Goal: Information Seeking & Learning: Learn about a topic

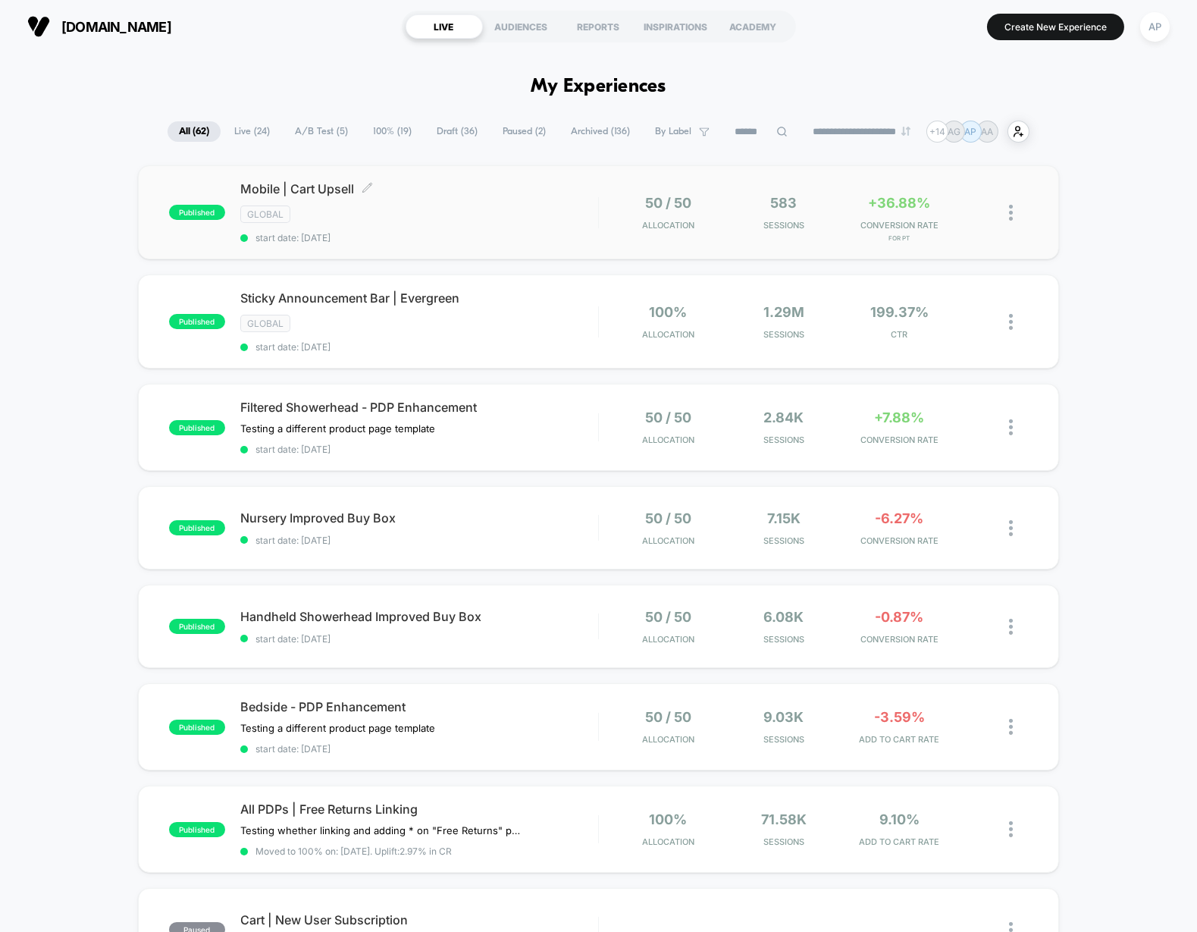
click at [521, 221] on div "GLOBAL" at bounding box center [419, 214] width 358 height 17
click at [777, 135] on icon at bounding box center [782, 131] width 11 height 11
click at [764, 131] on input at bounding box center [762, 132] width 152 height 18
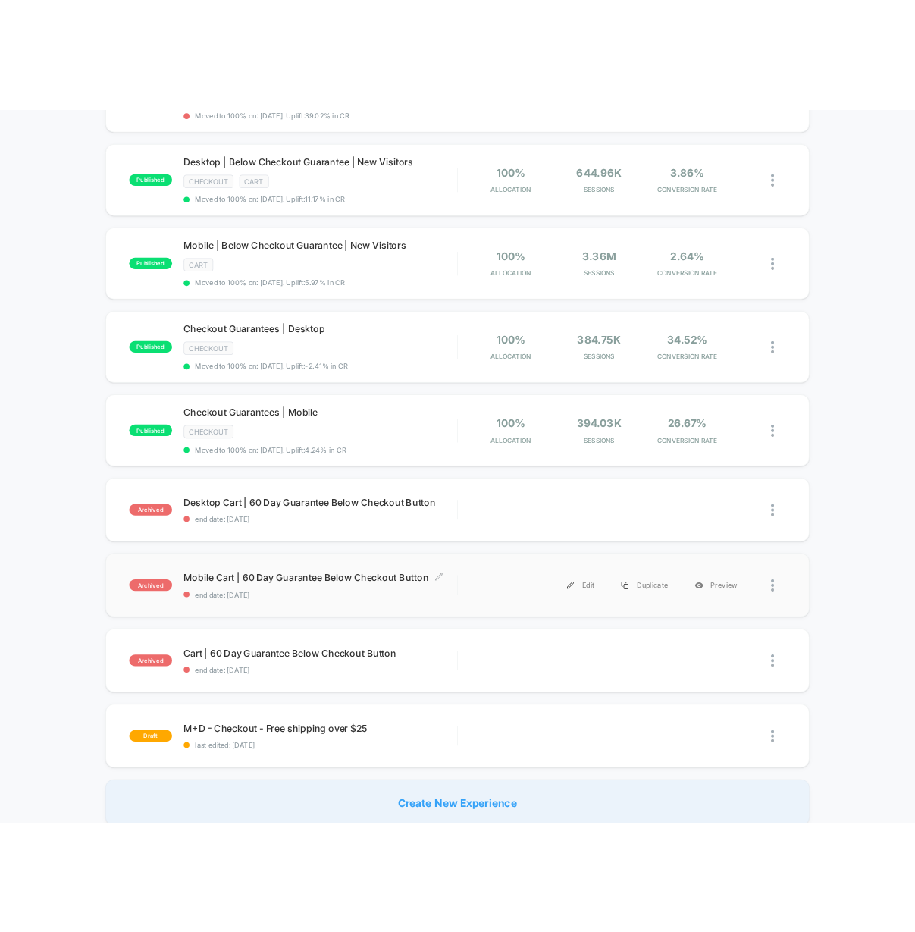
scroll to position [478, 0]
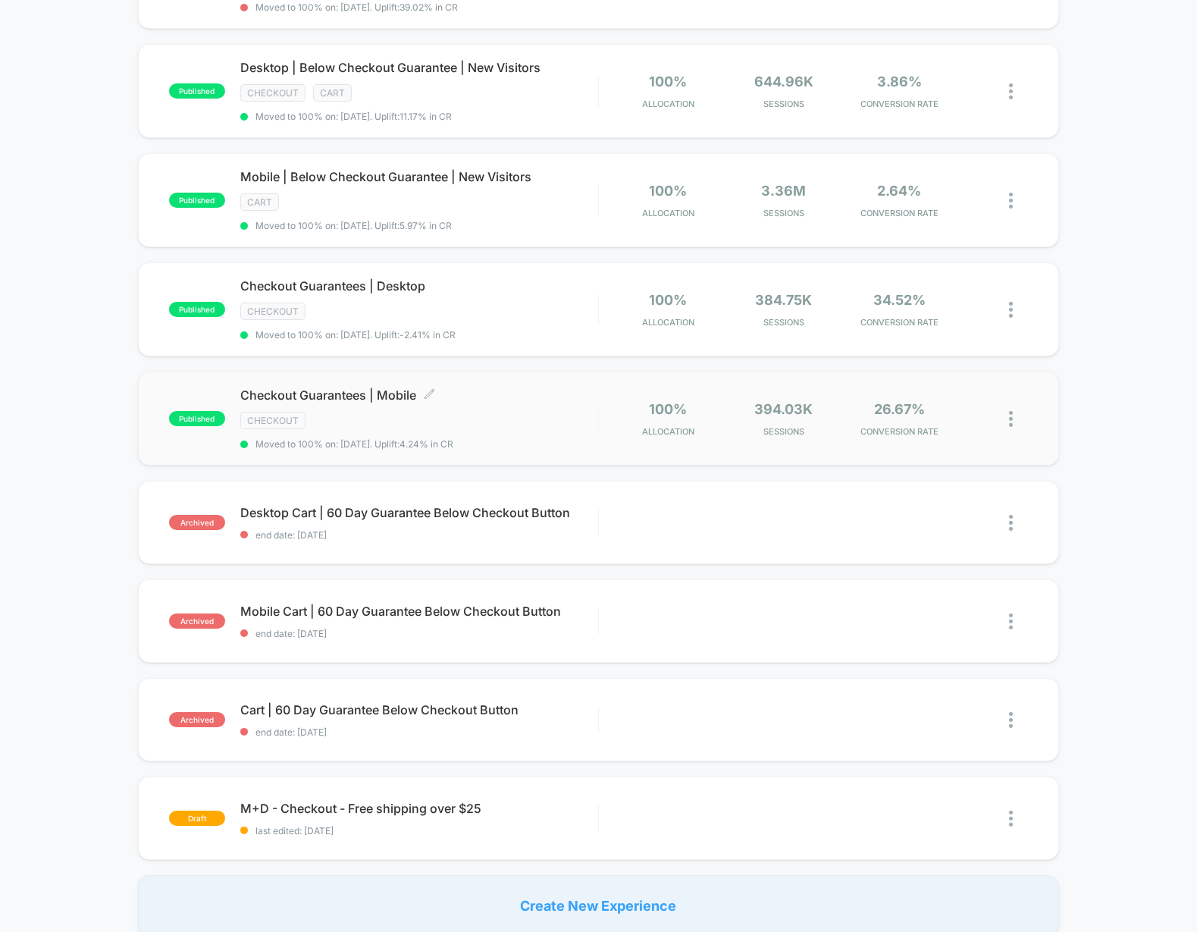
type input "*****"
click at [479, 425] on div "Checkout Guarantees | Mobile Click to edit experience details Click to edit exp…" at bounding box center [419, 419] width 358 height 62
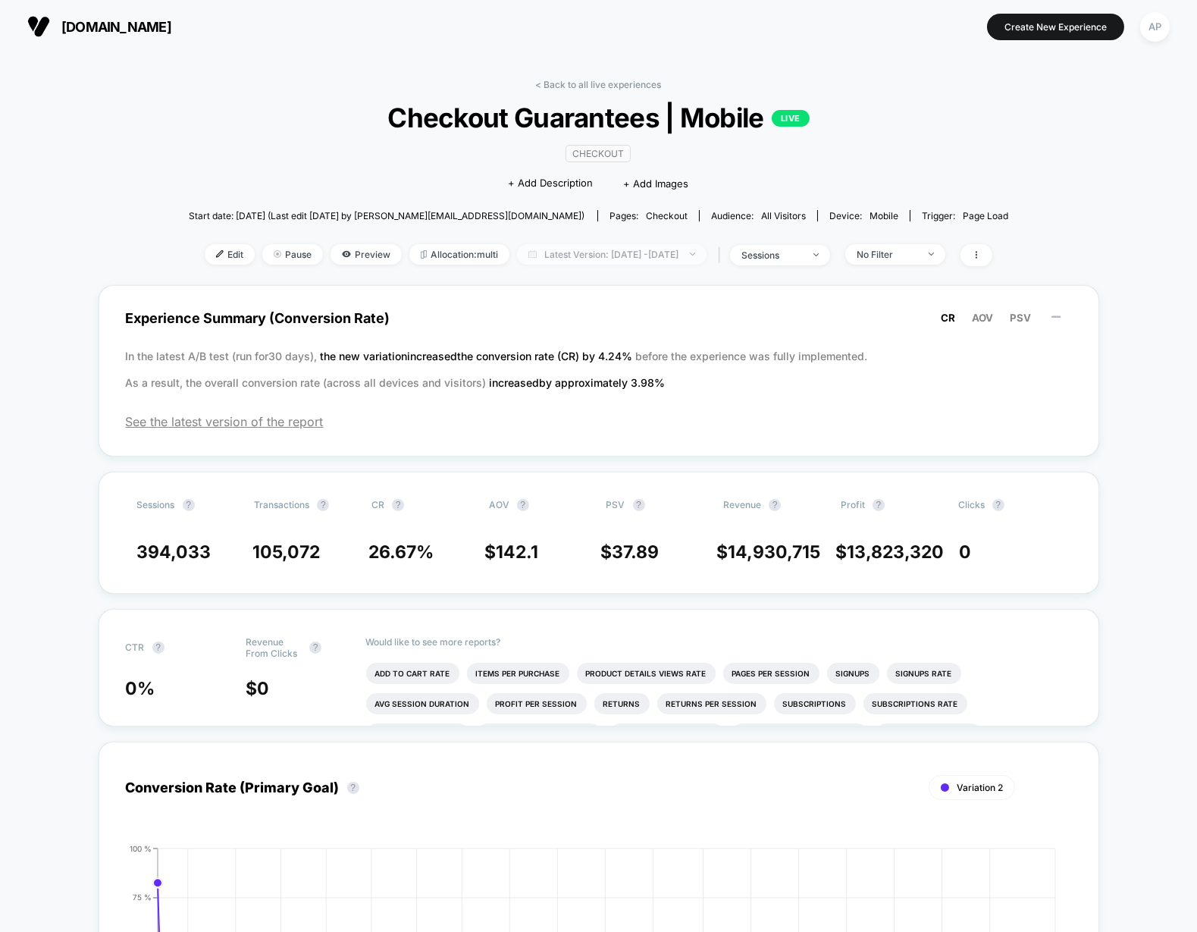
click at [531, 256] on span "Latest Version: [DATE] - [DATE]" at bounding box center [612, 254] width 190 height 20
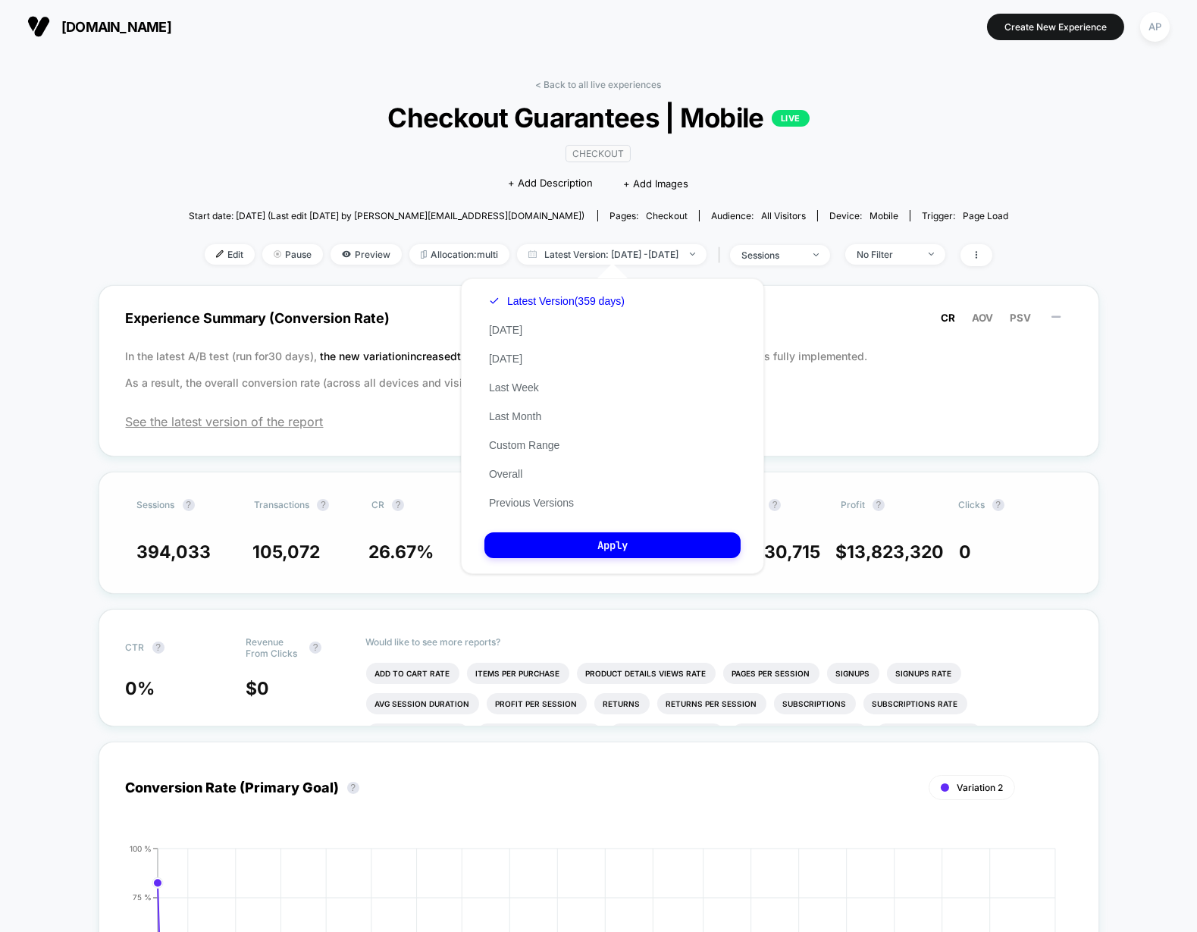
click at [551, 507] on button "Previous Versions" at bounding box center [532, 503] width 94 height 14
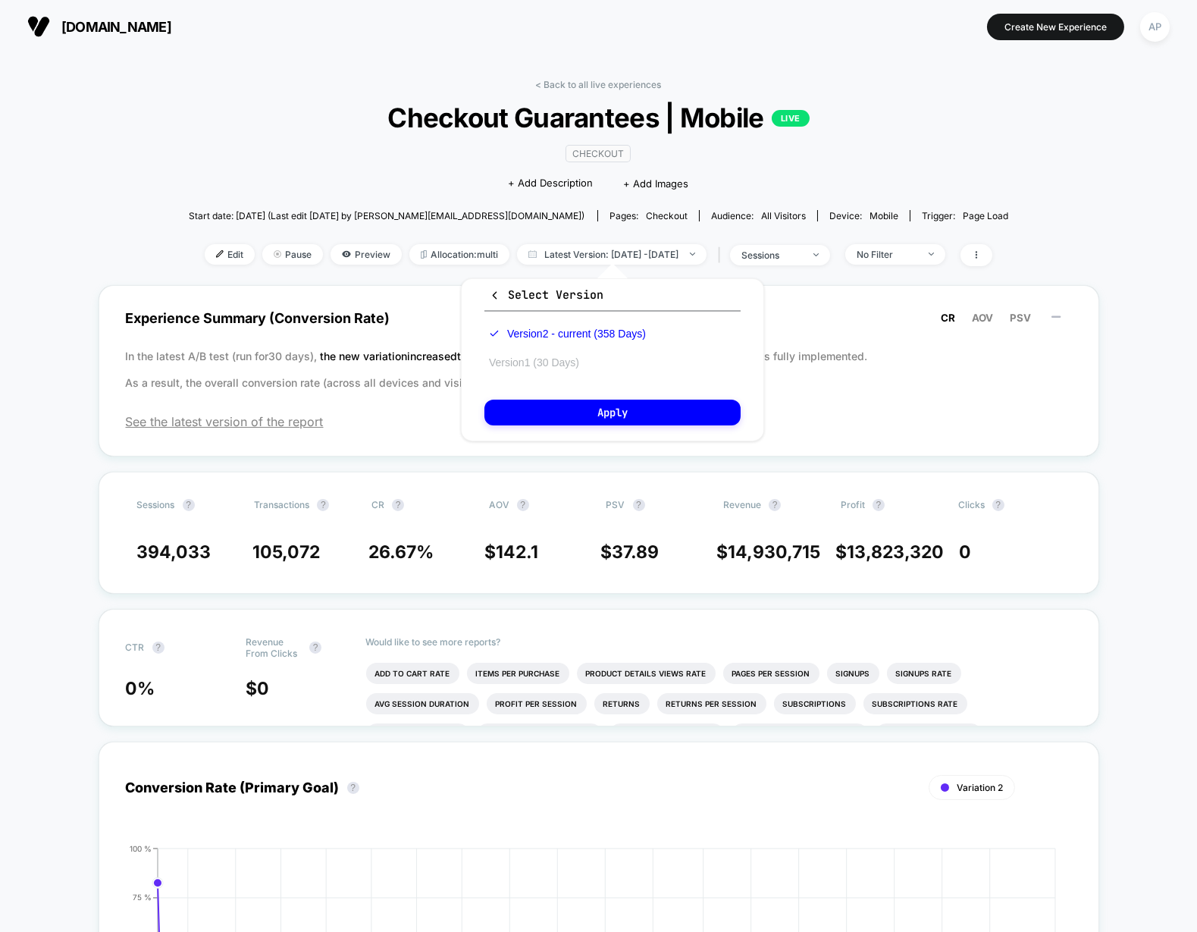
click at [537, 359] on button "Version 1 (30 Days)" at bounding box center [534, 363] width 99 height 14
click at [594, 412] on button "Apply" at bounding box center [613, 413] width 256 height 26
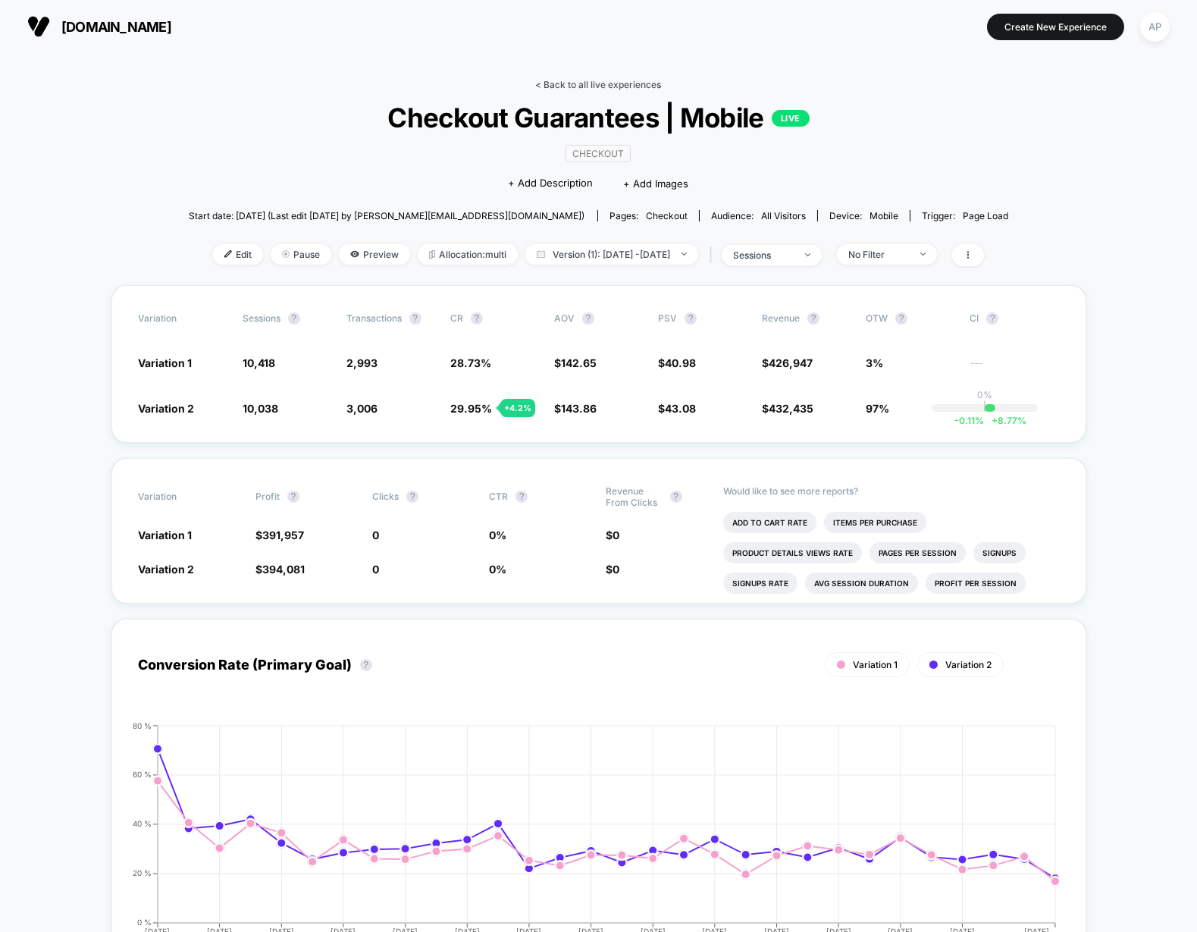
click at [637, 84] on link "< Back to all live experiences" at bounding box center [599, 84] width 126 height 11
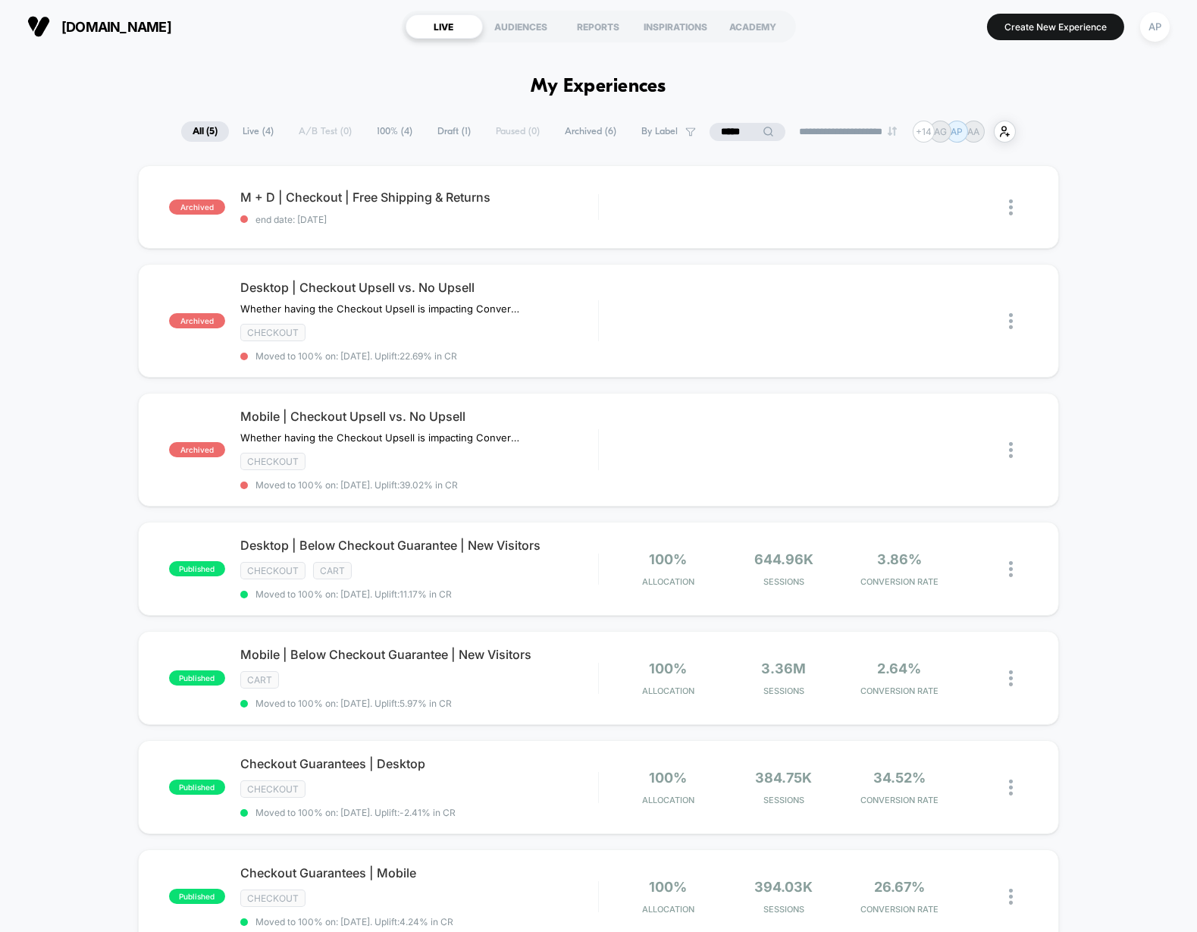
click at [739, 133] on input "*****" at bounding box center [748, 132] width 76 height 18
drag, startPoint x: 740, startPoint y: 129, endPoint x: 659, endPoint y: 126, distance: 81.2
click at [672, 127] on input "*****" at bounding box center [748, 132] width 152 height 18
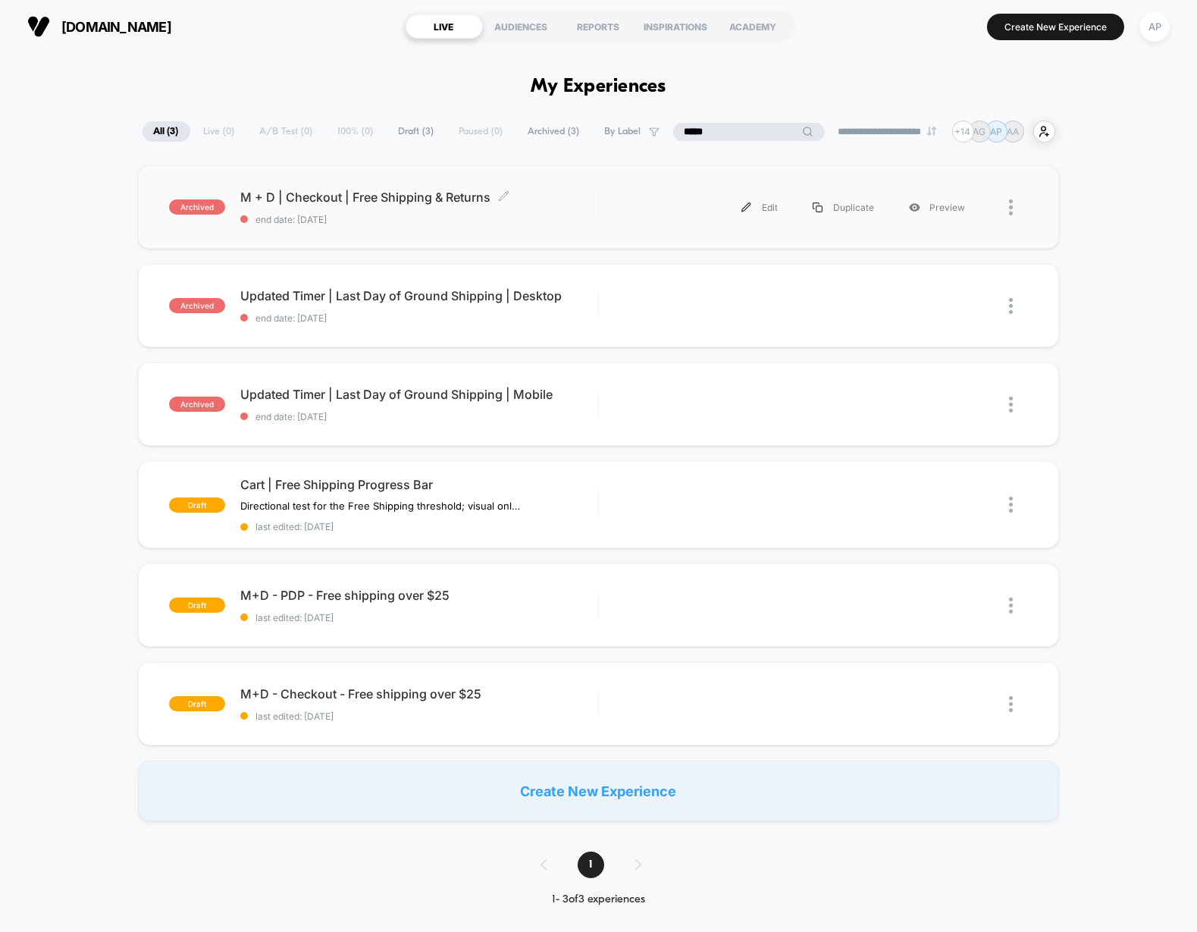
type input "*****"
click at [575, 223] on span "end date: [DATE]" at bounding box center [419, 219] width 358 height 11
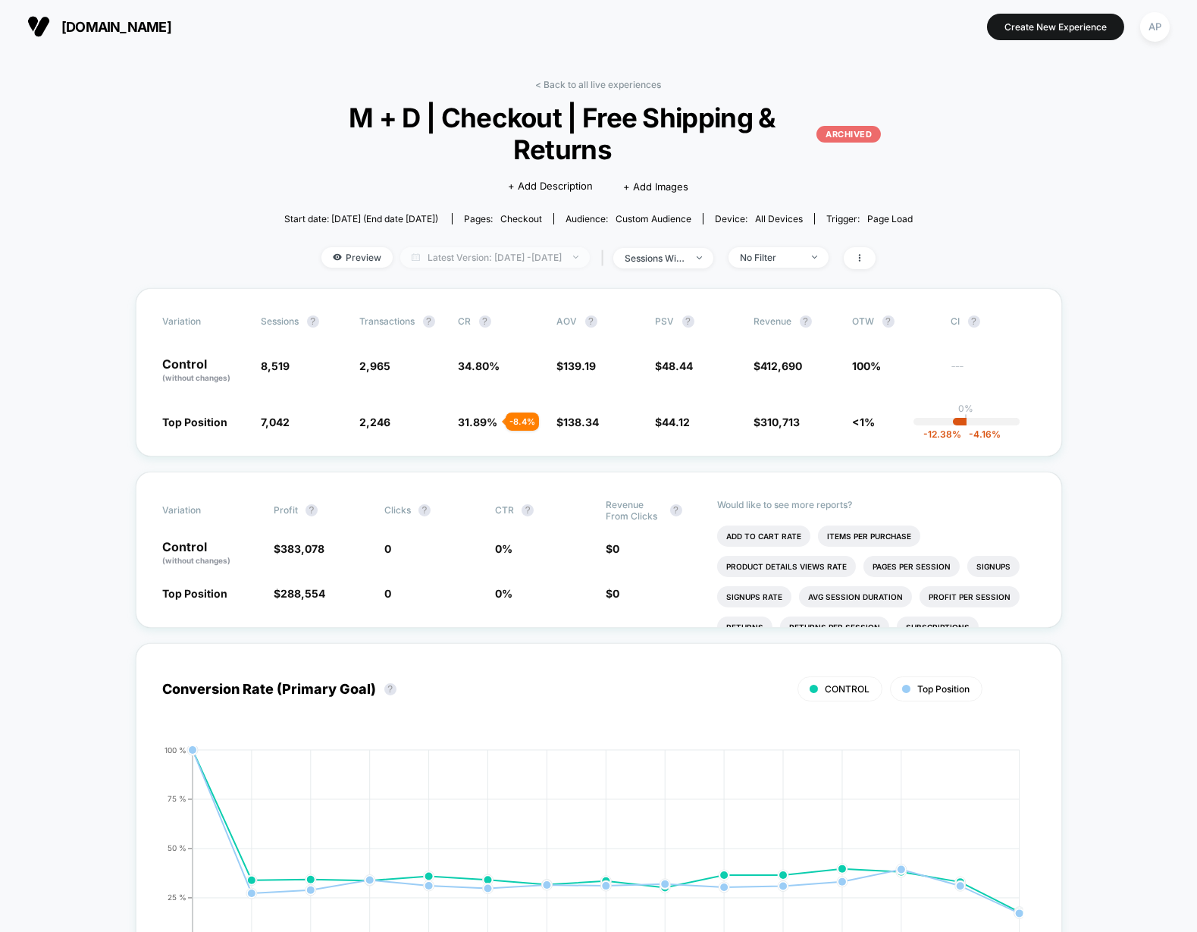
click at [573, 259] on span "Latest Version: [DATE] - [DATE]" at bounding box center [495, 257] width 190 height 20
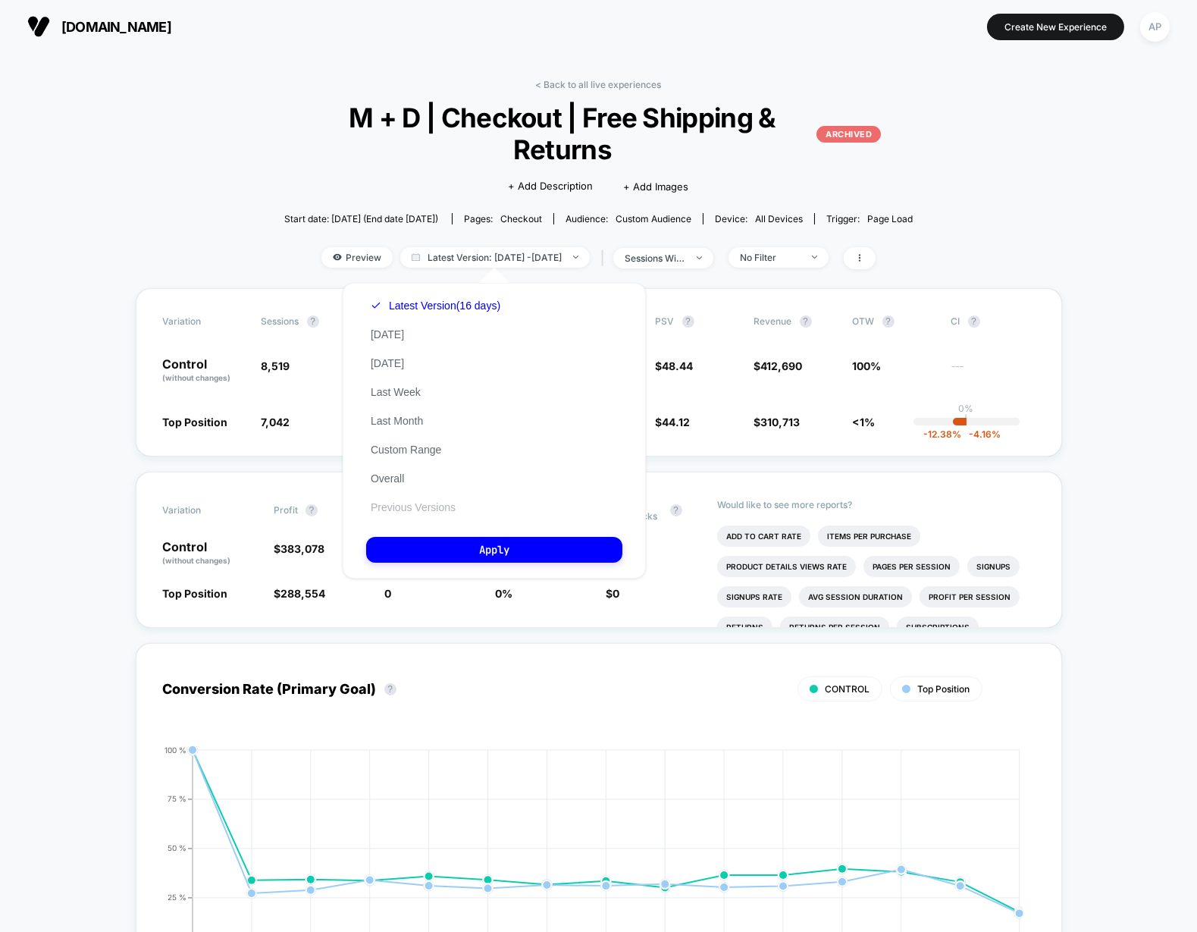
click at [436, 510] on button "Previous Versions" at bounding box center [413, 508] width 94 height 14
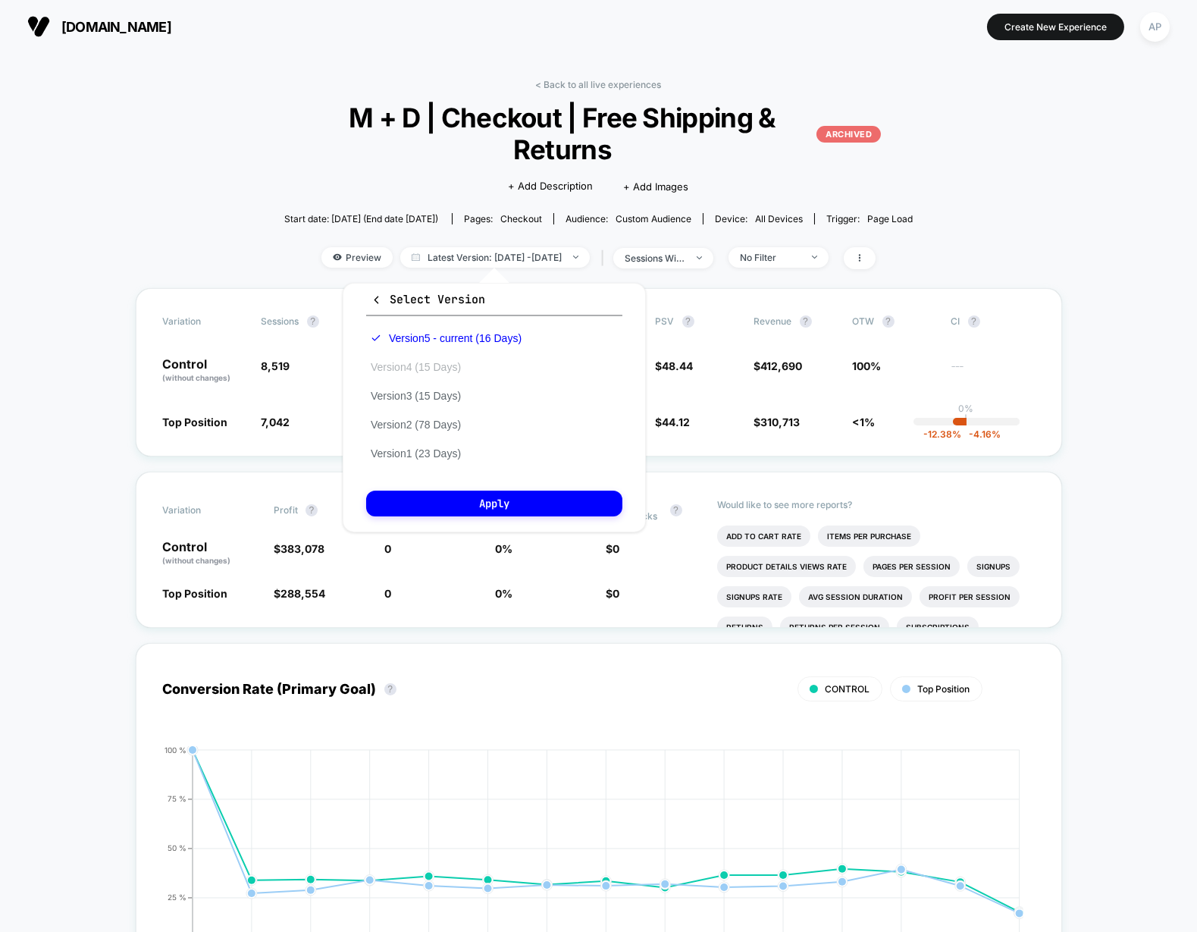
click at [435, 372] on button "Version 4 (15 Days)" at bounding box center [415, 367] width 99 height 14
click at [467, 509] on button "Apply" at bounding box center [494, 504] width 256 height 26
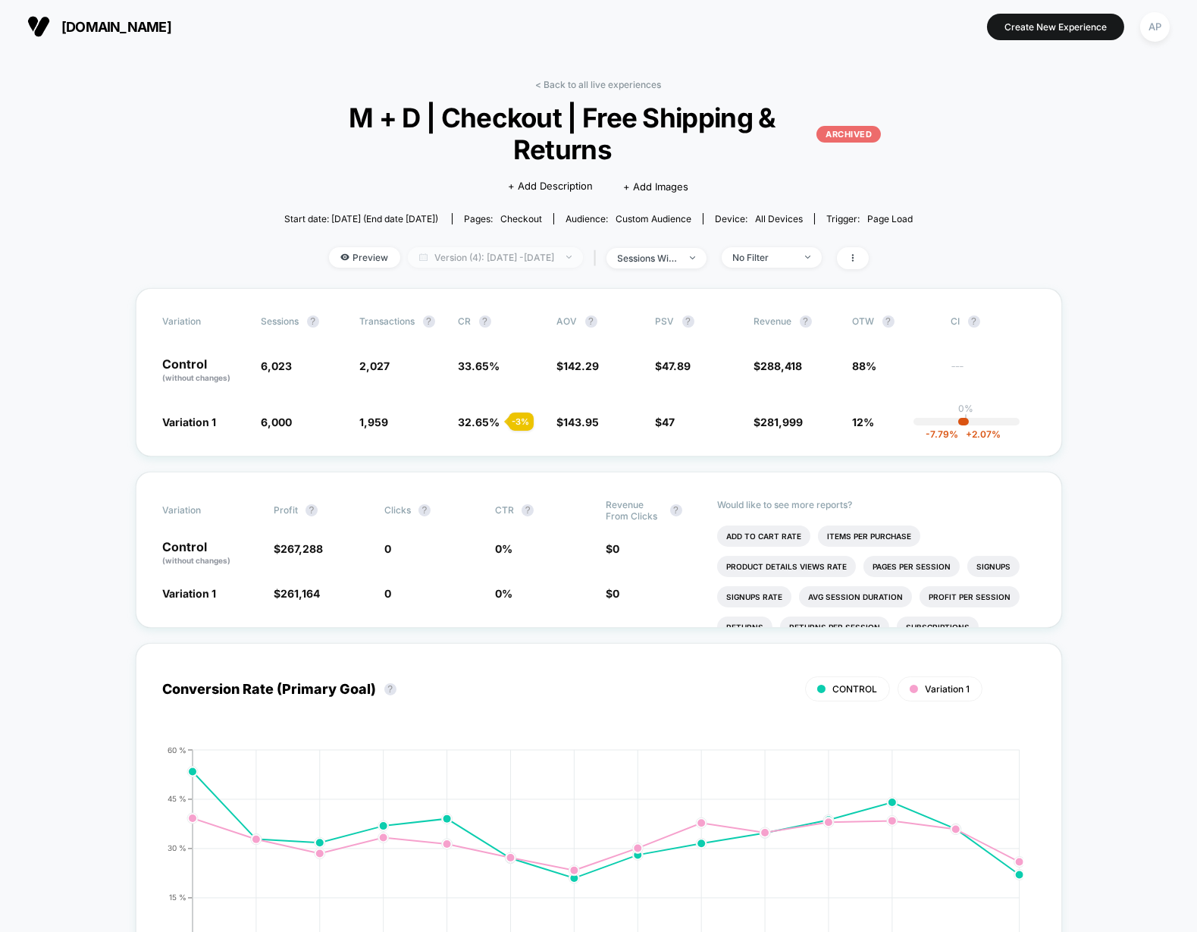
click at [519, 254] on span "Version (4): [DATE] - [DATE]" at bounding box center [495, 257] width 175 height 20
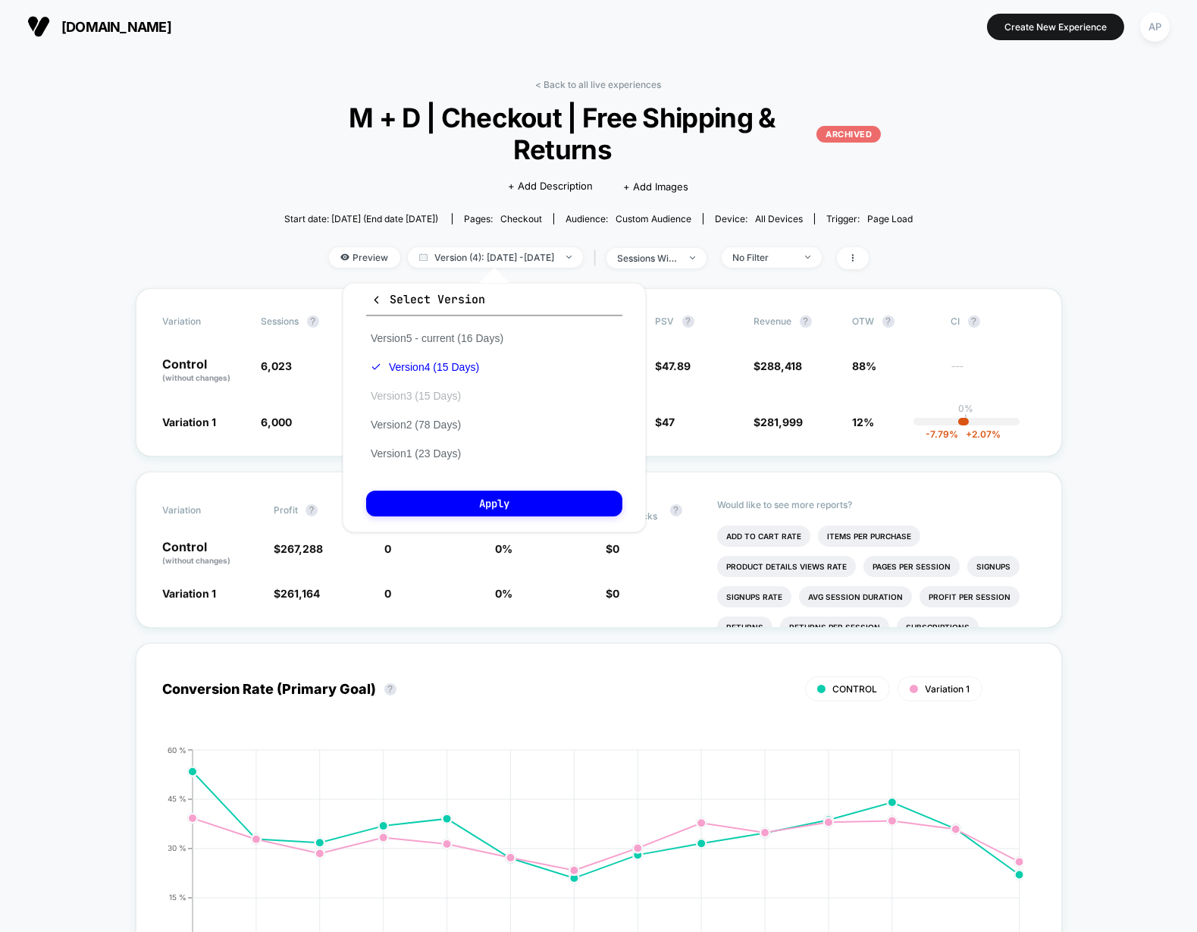
click at [455, 392] on button "Version 3 (15 Days)" at bounding box center [415, 396] width 99 height 14
click at [506, 497] on button "Apply" at bounding box center [494, 504] width 256 height 26
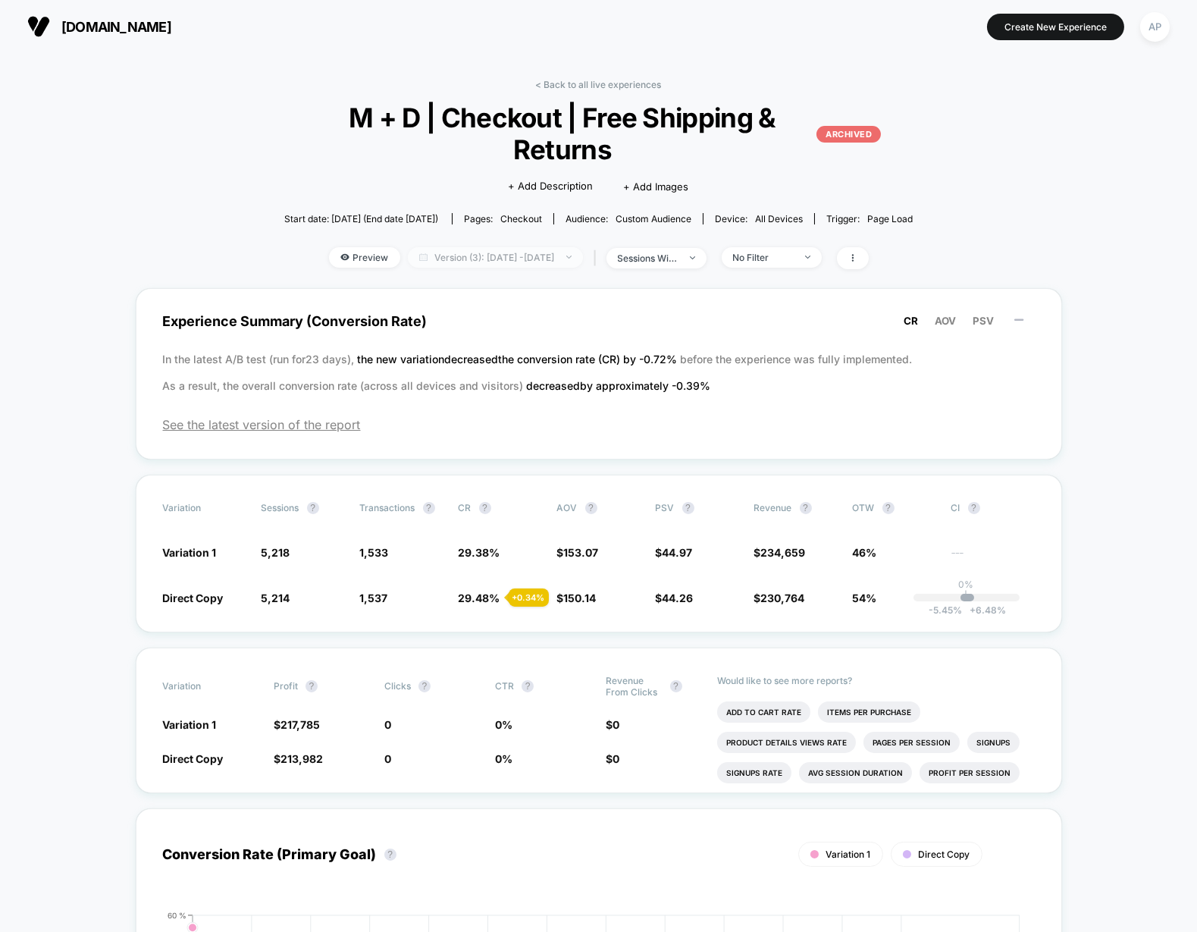
click at [492, 259] on span "Version (3): [DATE] - [DATE]" at bounding box center [495, 257] width 175 height 20
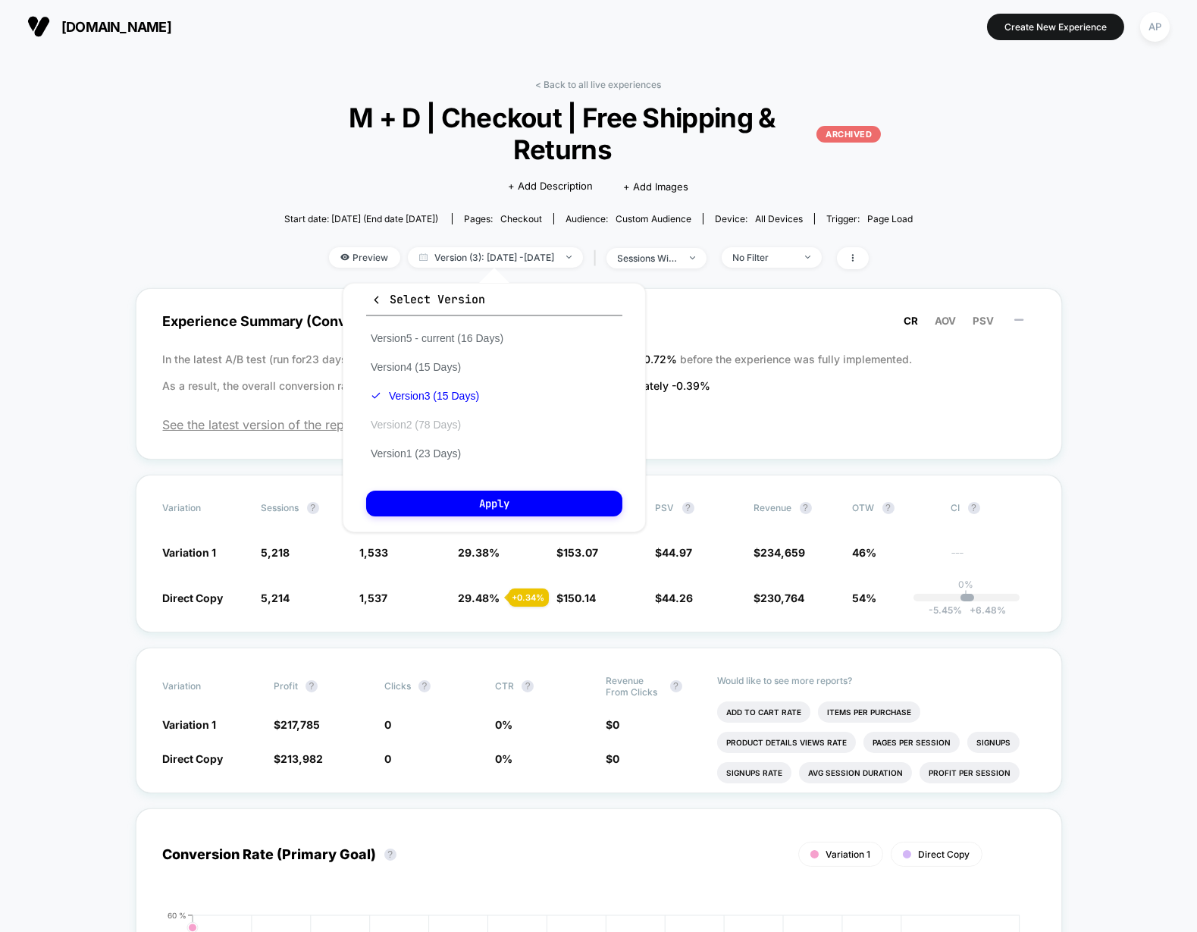
click at [433, 427] on button "Version 2 (78 Days)" at bounding box center [415, 425] width 99 height 14
click at [531, 505] on button "Apply" at bounding box center [494, 504] width 256 height 26
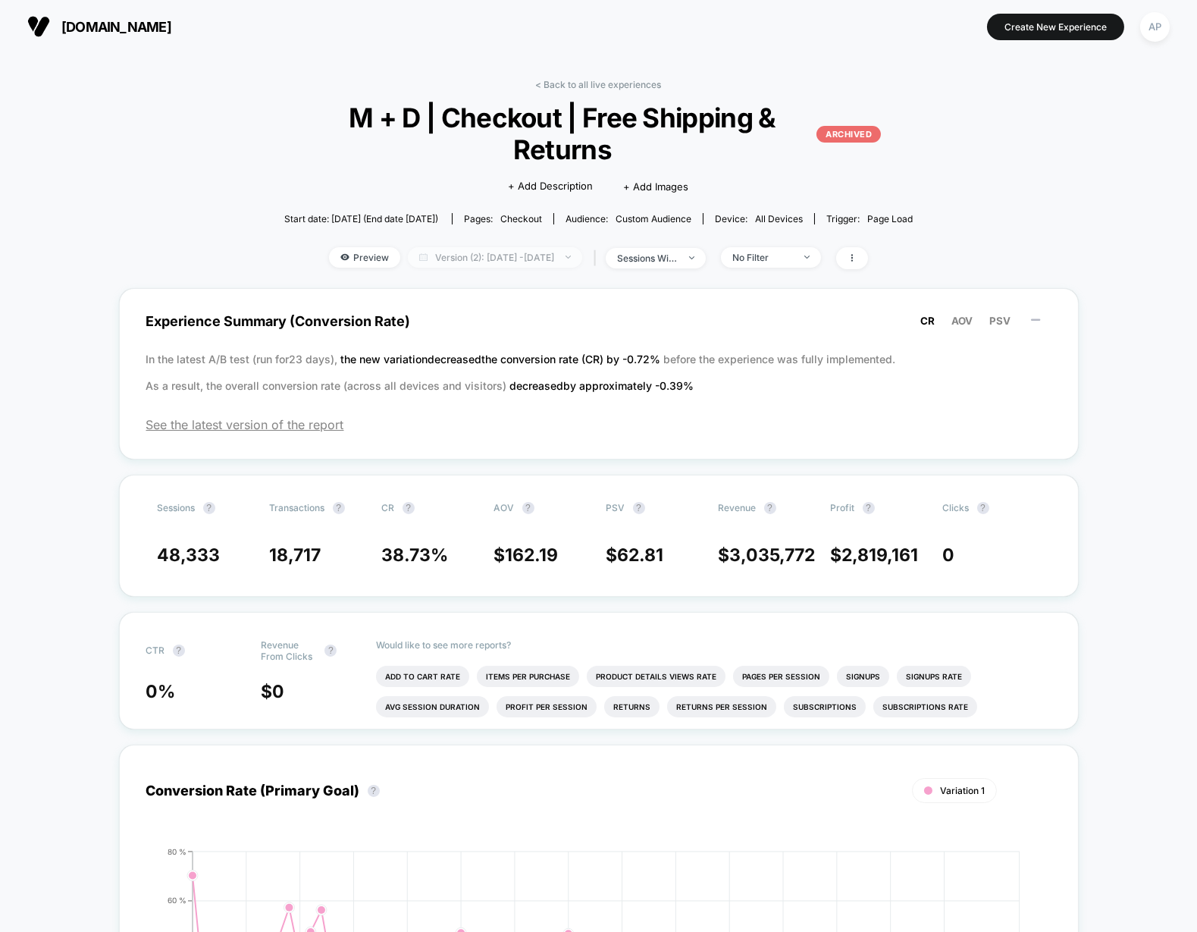
click at [508, 260] on span "Version (2): [DATE] - [DATE]" at bounding box center [495, 257] width 174 height 20
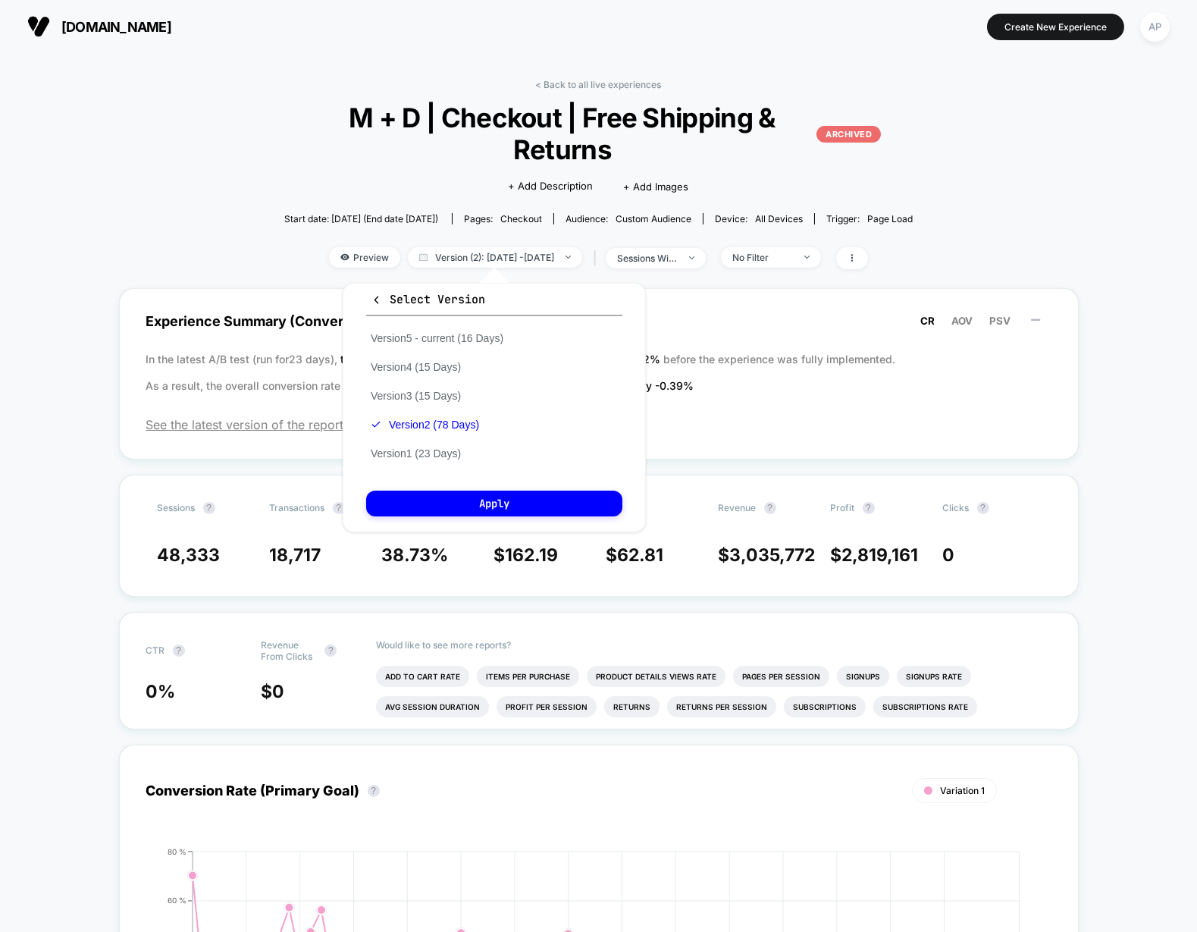
click at [446, 444] on div "Version 5 - current (16 Days) Version 4 (15 Days) Version 3 (15 Days) Version 2…" at bounding box center [437, 396] width 142 height 144
click at [447, 454] on button "Version 1 (23 Days)" at bounding box center [415, 454] width 99 height 14
click at [543, 505] on button "Apply" at bounding box center [494, 504] width 256 height 26
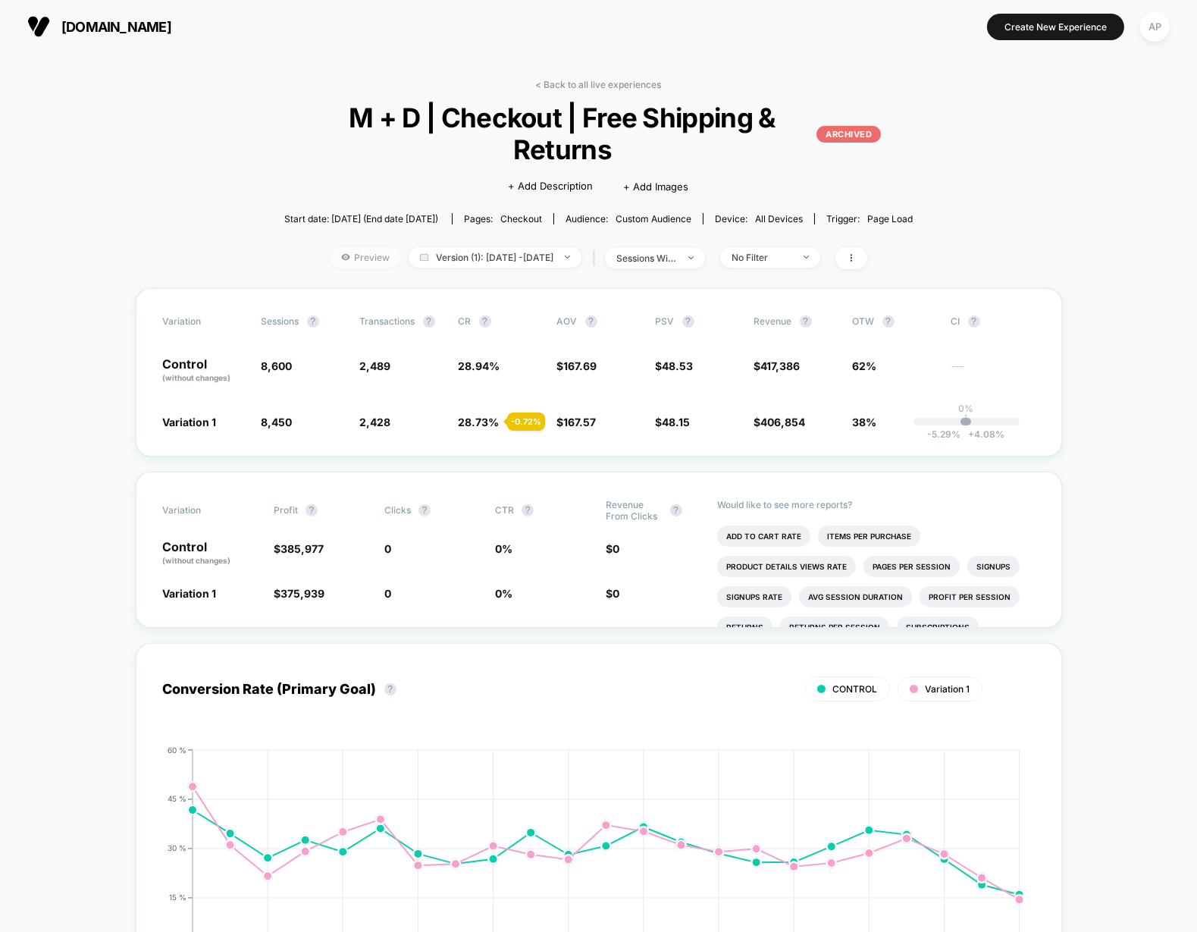
click at [359, 263] on span "Preview" at bounding box center [365, 257] width 71 height 20
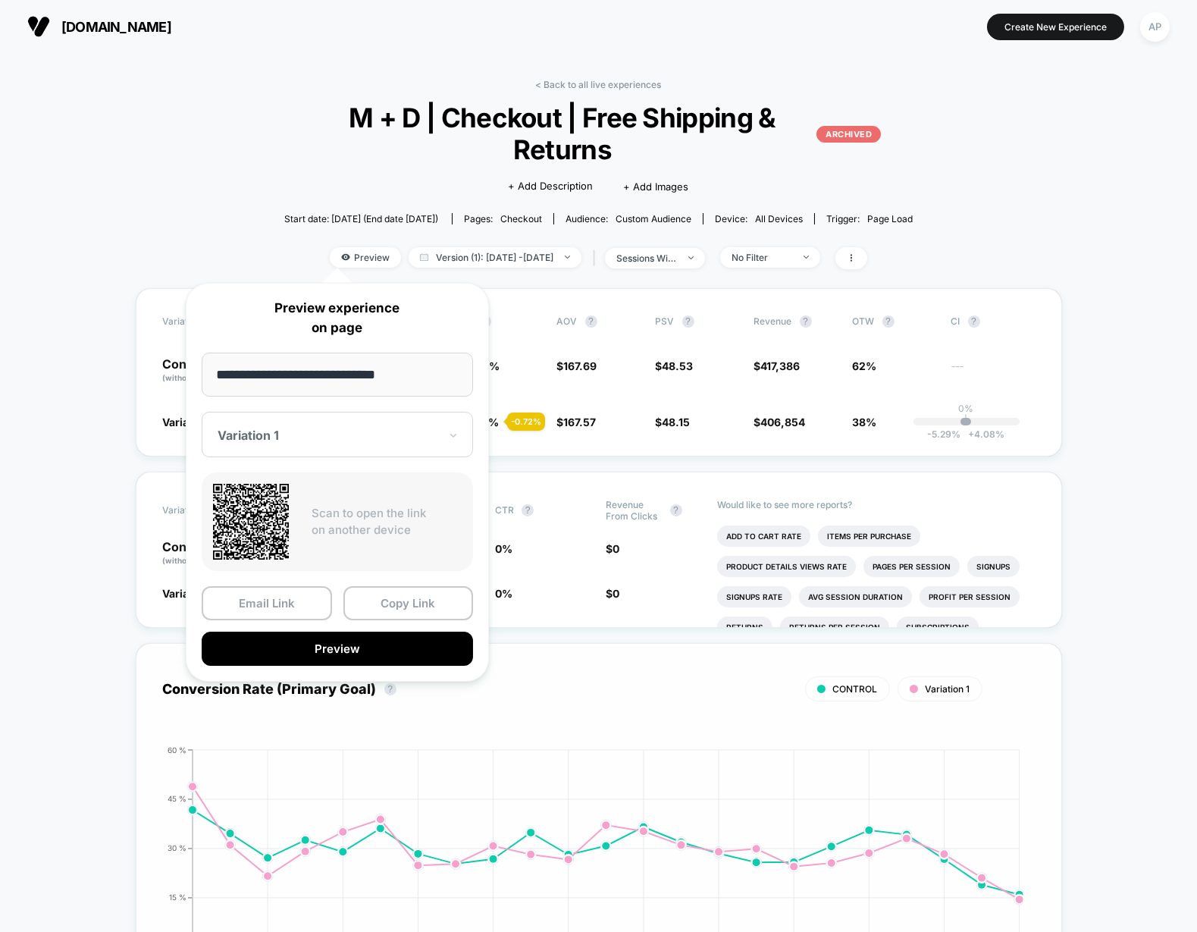
click at [358, 648] on button "Preview" at bounding box center [337, 649] width 271 height 34
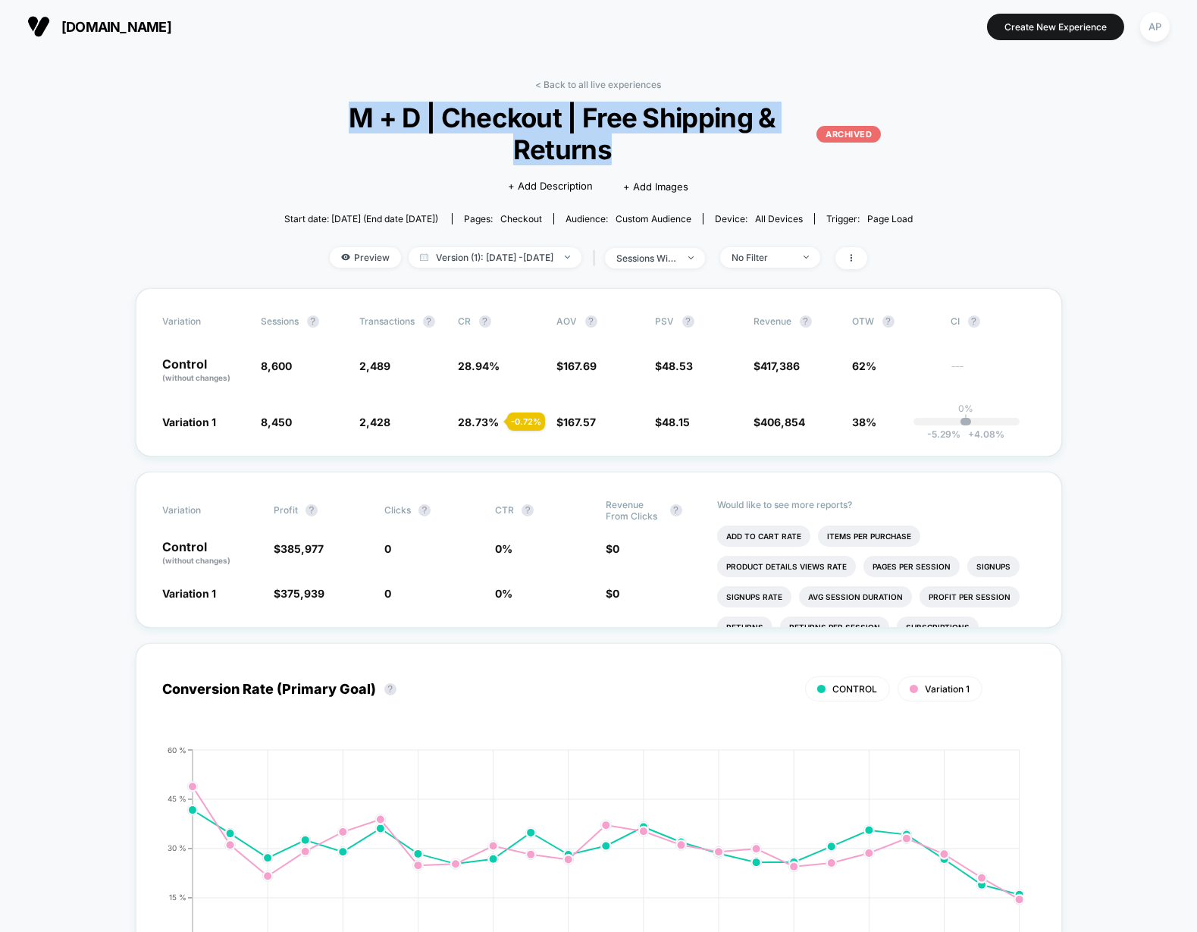
drag, startPoint x: 348, startPoint y: 111, endPoint x: 657, endPoint y: 162, distance: 313.5
click at [658, 162] on span "M + D | Checkout | Free Shipping & Returns ARCHIVED" at bounding box center [599, 134] width 566 height 64
copy span "M + D | Checkout | Free Shipping & Returns"
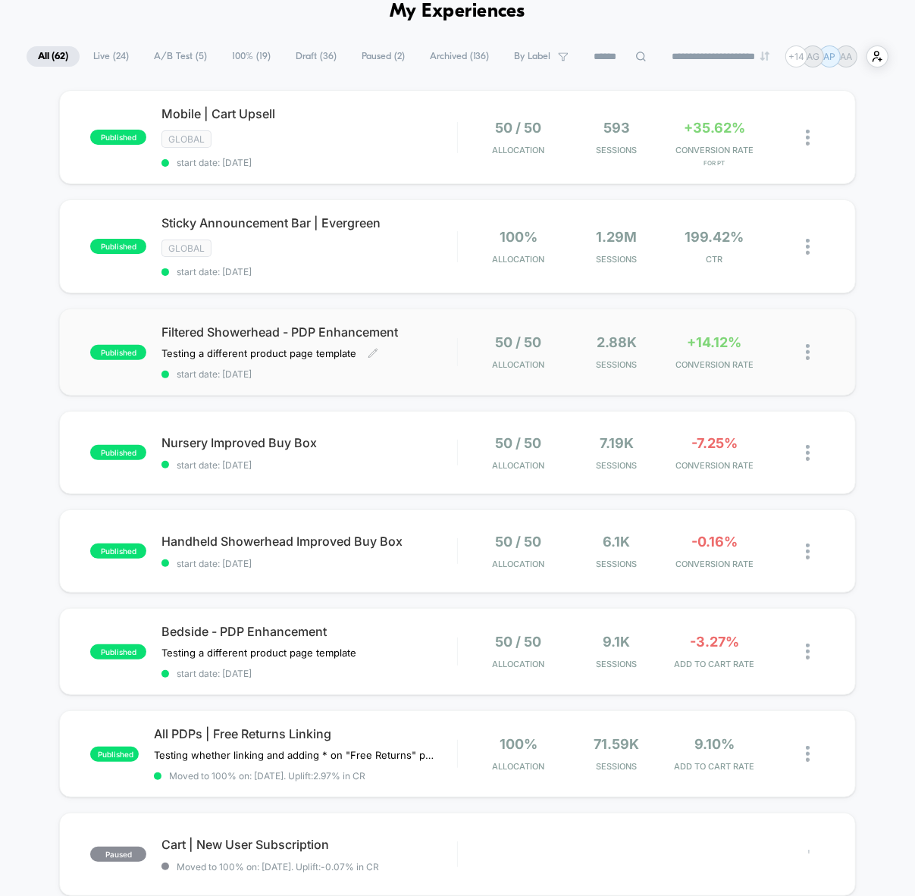
scroll to position [77, 0]
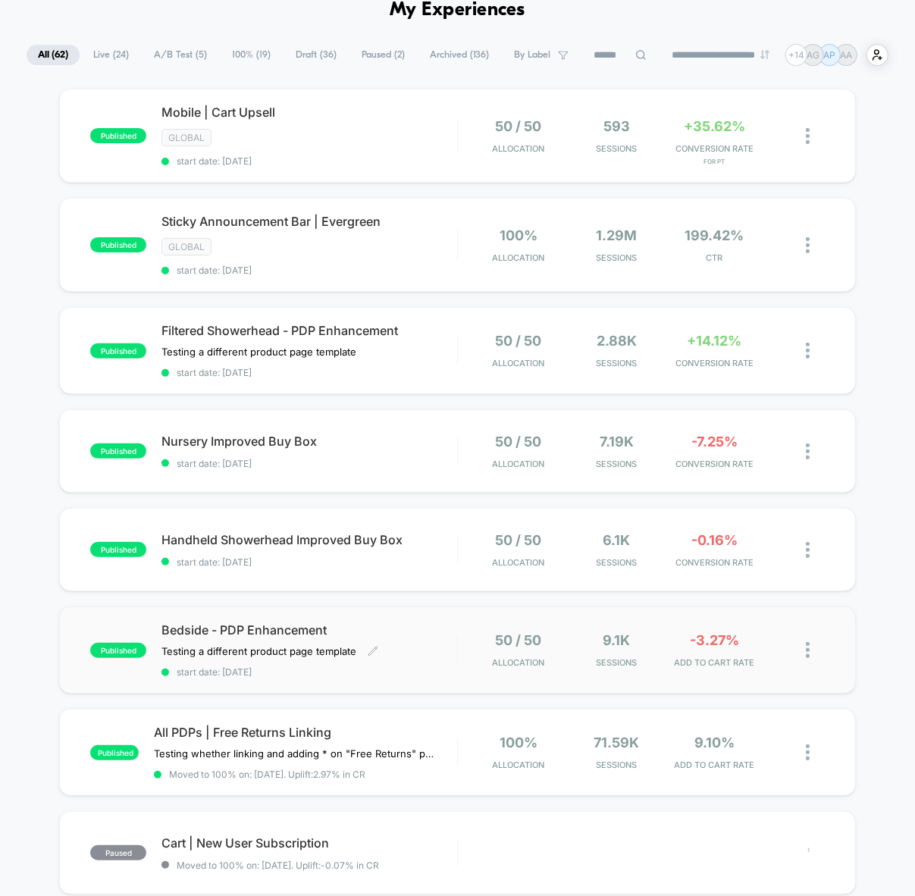
click at [414, 648] on div "Bedside - PDP Enhancement Testing a different product page template Click to ed…" at bounding box center [309, 650] width 295 height 55
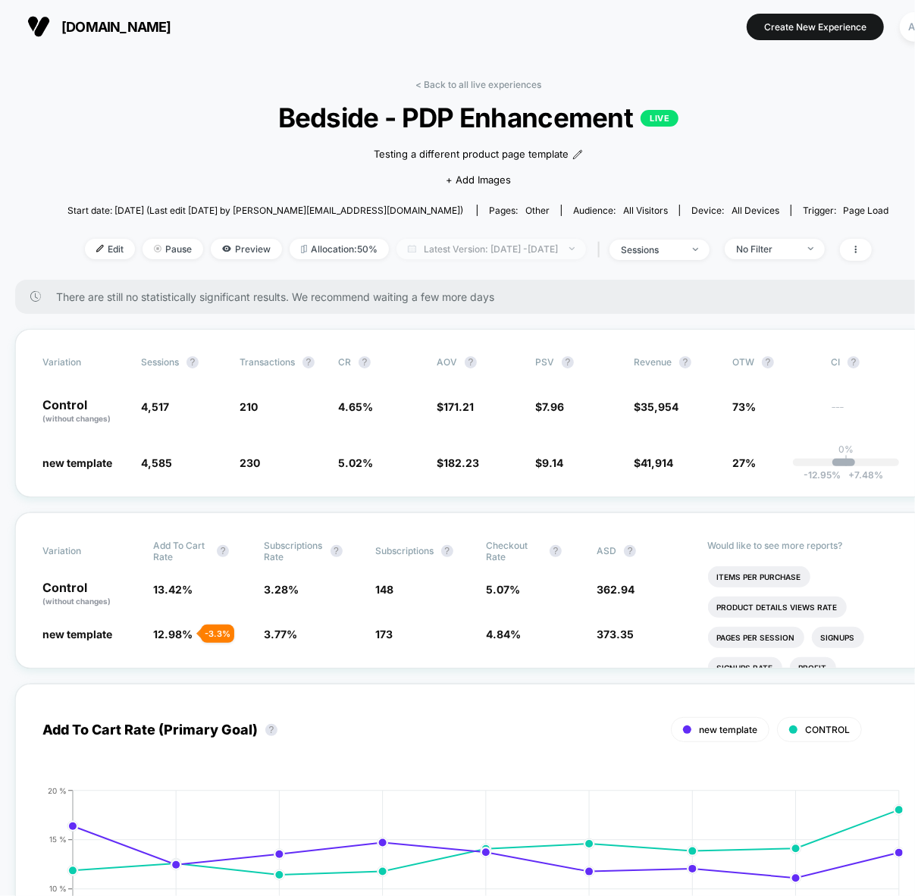
click at [511, 249] on span "Latest Version: Sep 4, 2025 - Sep 12, 2025" at bounding box center [492, 249] width 190 height 20
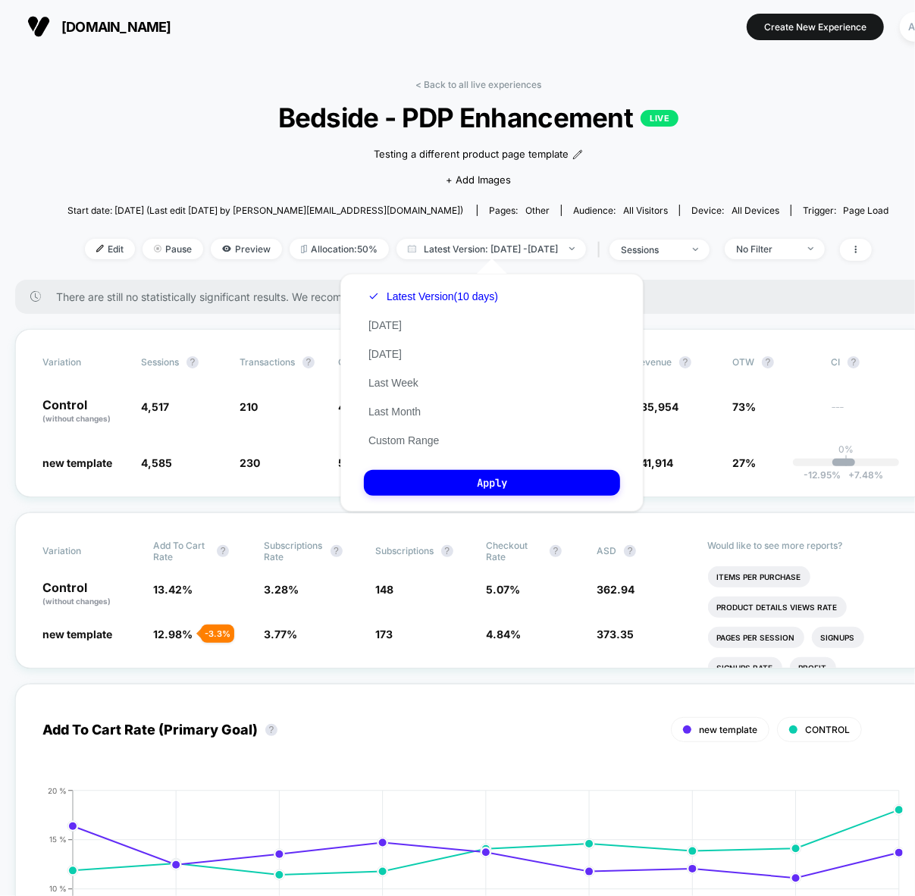
click at [215, 139] on div "< Back to all live experiences Bedside - PDP Enhancement LIVE Testing a differe…" at bounding box center [478, 179] width 822 height 201
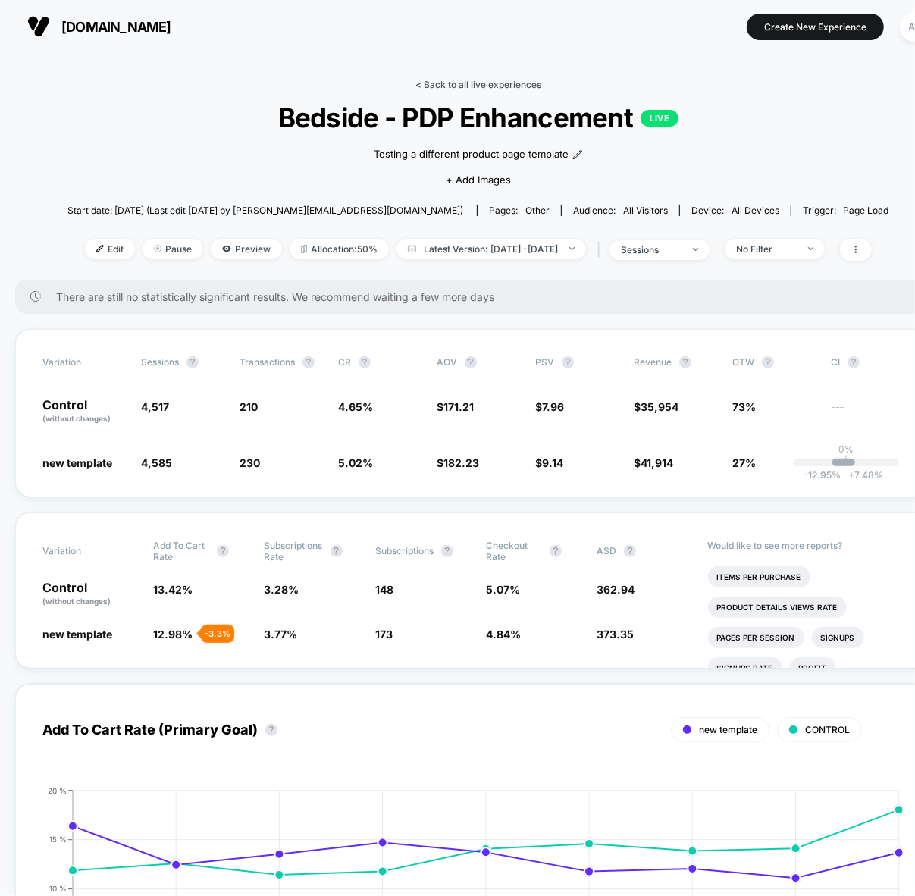
click at [466, 81] on link "< Back to all live experiences" at bounding box center [479, 84] width 126 height 11
